Goal: Check status: Check status

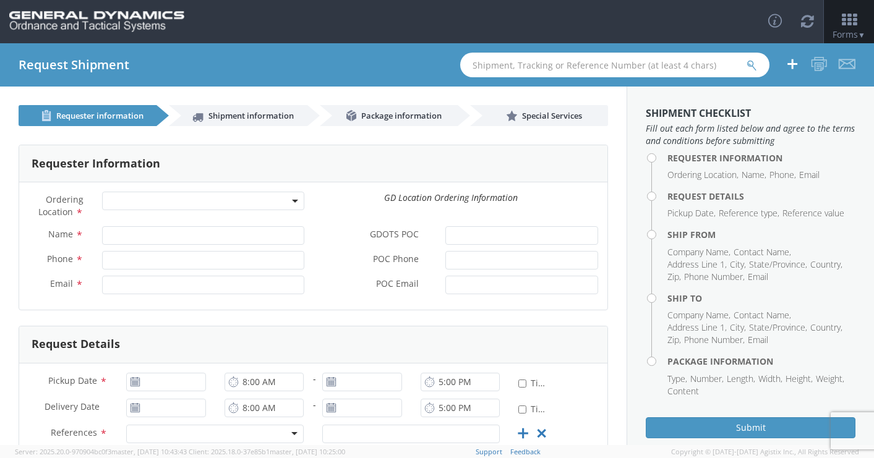
click at [511, 63] on input "text" at bounding box center [614, 65] width 309 height 25
select select
paste input "56983883"
type input "56983883"
click at [753, 66] on icon "submit" at bounding box center [751, 65] width 11 height 11
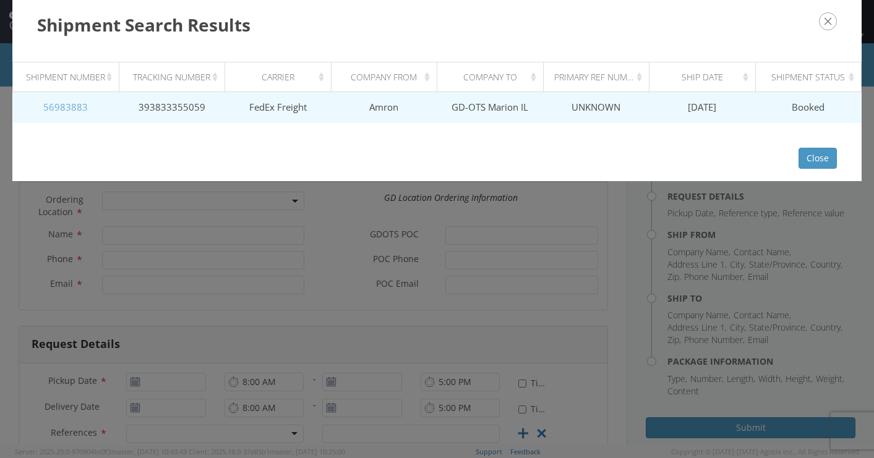
click at [53, 106] on link "56983883" at bounding box center [65, 107] width 45 height 12
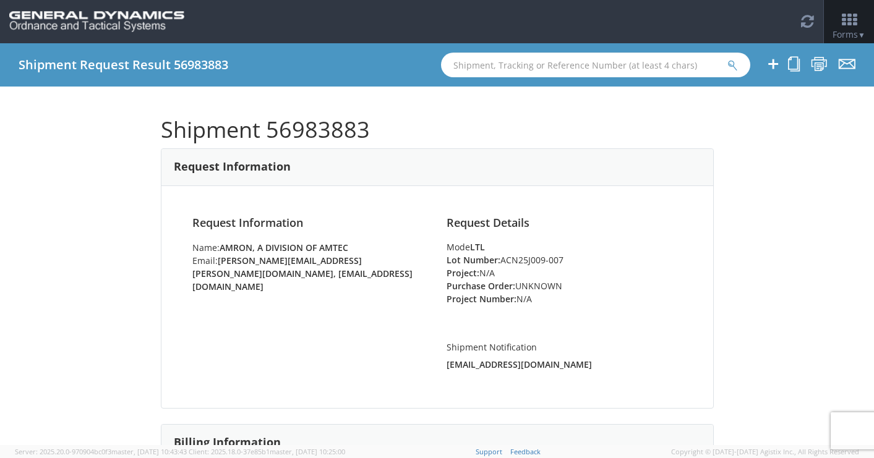
click at [487, 65] on input "text" at bounding box center [595, 65] width 309 height 25
paste input "56983883"
type input "56983883"
click at [732, 68] on icon "submit" at bounding box center [732, 65] width 11 height 11
